Goal: Find specific page/section: Find specific page/section

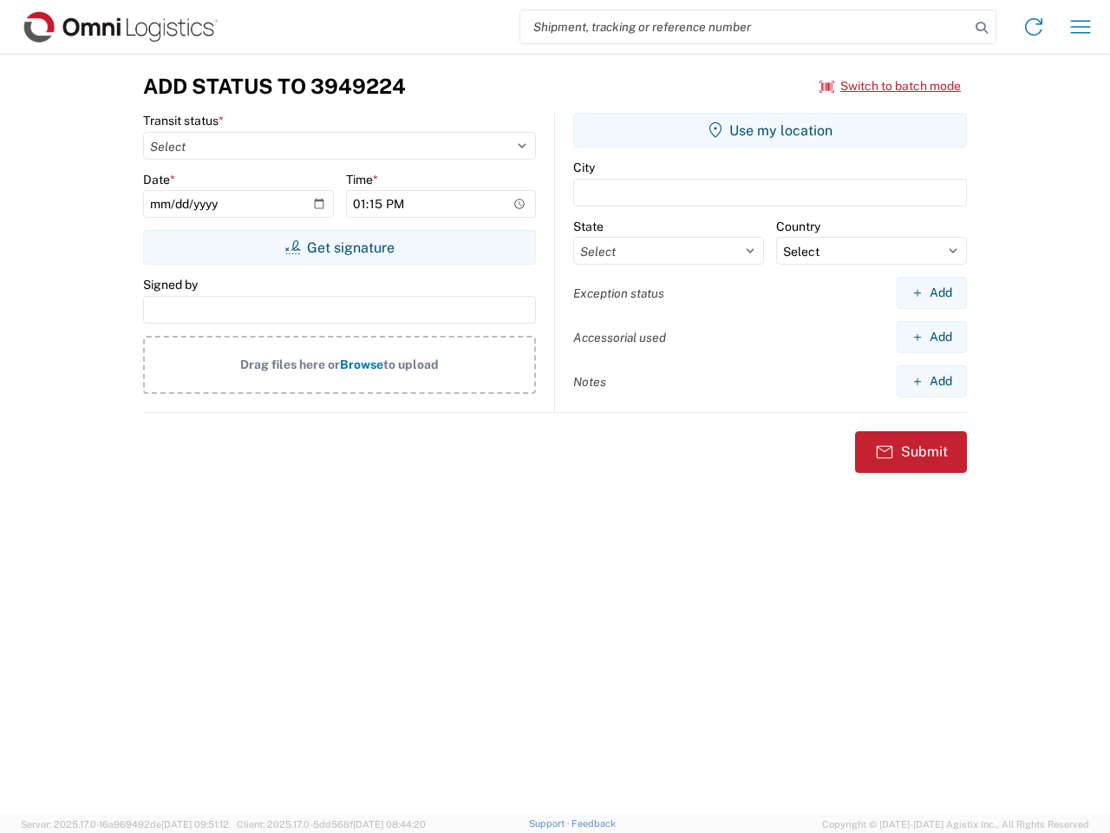
click at [745, 27] on input "search" at bounding box center [744, 26] width 449 height 33
click at [982, 28] on icon at bounding box center [982, 28] width 24 height 24
click at [1034, 27] on icon at bounding box center [1034, 27] width 28 height 28
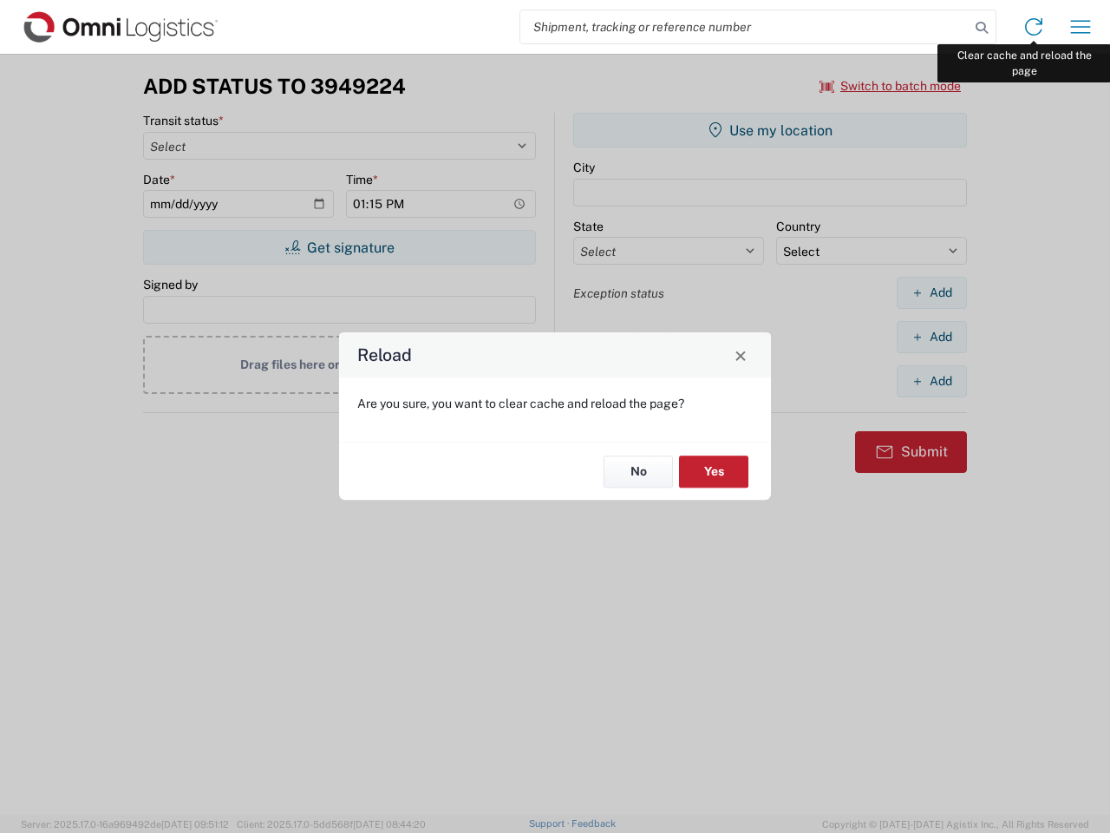
click at [1081, 27] on div "Reload Are you sure, you want to clear cache and reload the page? No Yes" at bounding box center [555, 416] width 1110 height 833
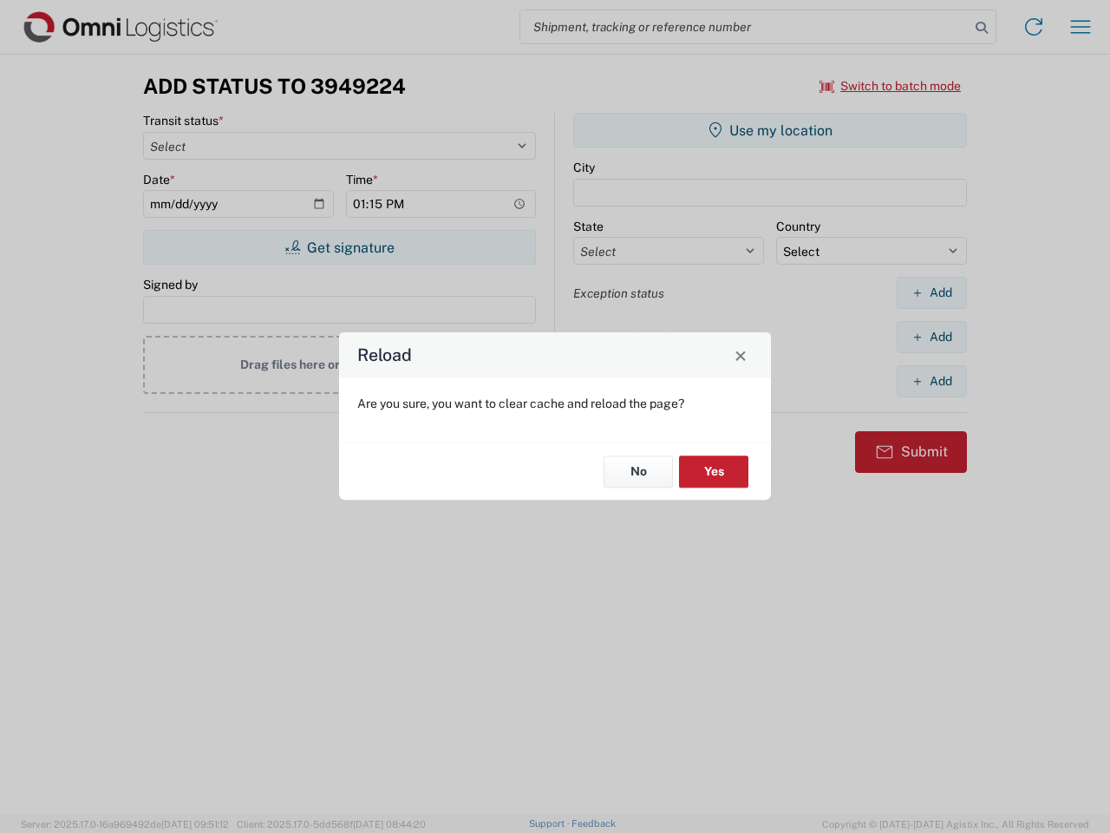
click at [891, 86] on div "Reload Are you sure, you want to clear cache and reload the page? No Yes" at bounding box center [555, 416] width 1110 height 833
click at [339, 247] on div "Reload Are you sure, you want to clear cache and reload the page? No Yes" at bounding box center [555, 416] width 1110 height 833
click at [770, 130] on div "Reload Are you sure, you want to clear cache and reload the page? No Yes" at bounding box center [555, 416] width 1110 height 833
click at [931, 292] on div "Reload Are you sure, you want to clear cache and reload the page? No Yes" at bounding box center [555, 416] width 1110 height 833
click at [931, 336] on div "Reload Are you sure, you want to clear cache and reload the page? No Yes" at bounding box center [555, 416] width 1110 height 833
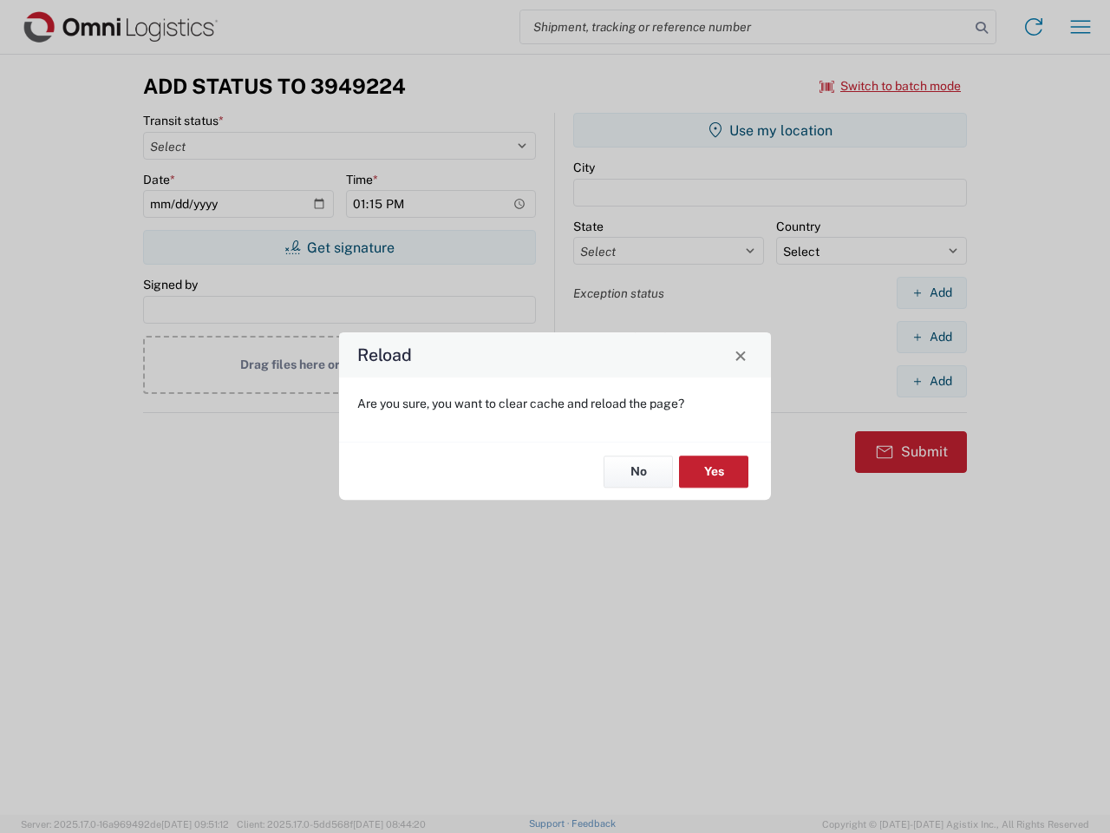
click at [931, 381] on div "Reload Are you sure, you want to clear cache and reload the page? No Yes" at bounding box center [555, 416] width 1110 height 833
